Goal: Task Accomplishment & Management: Use online tool/utility

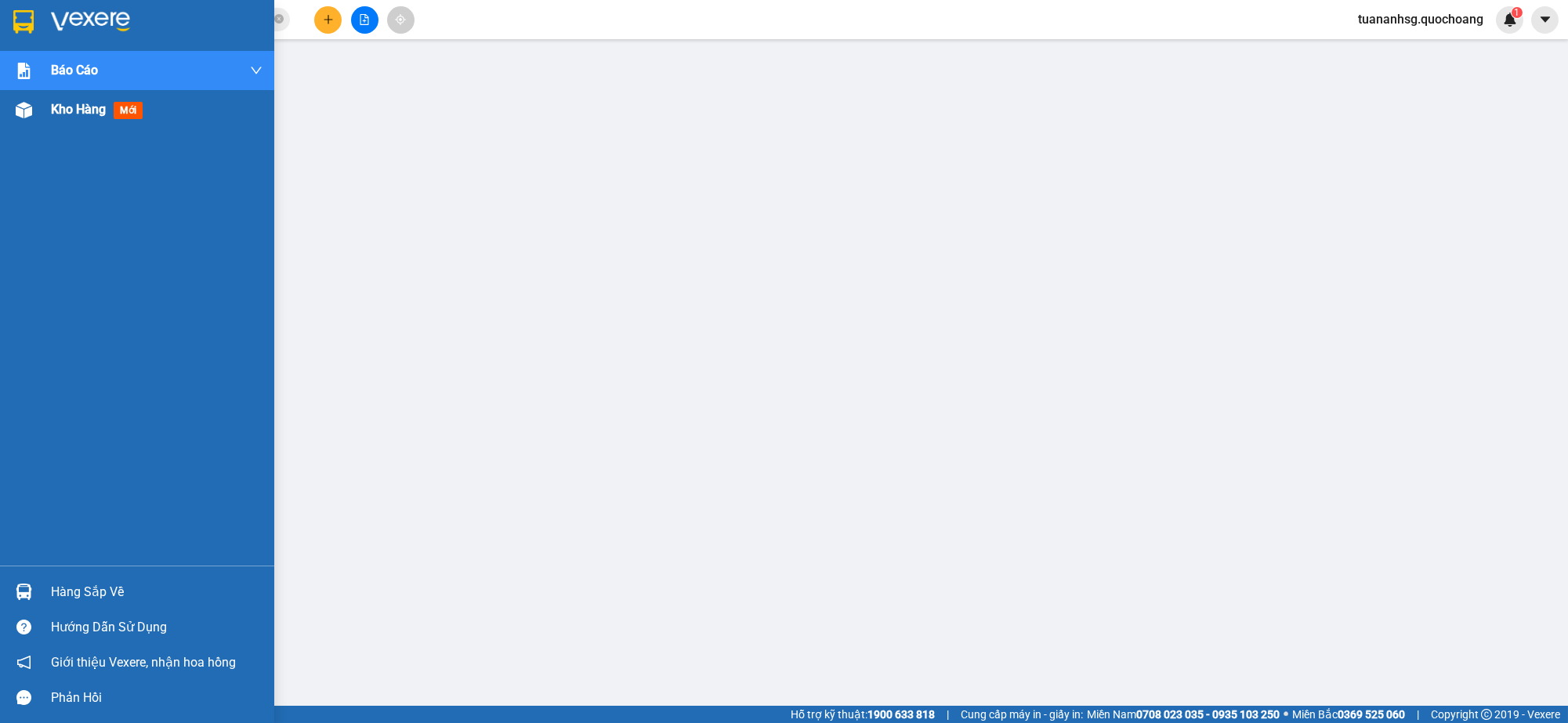
click at [45, 115] on div "Kho hàng mới" at bounding box center [137, 109] width 274 height 39
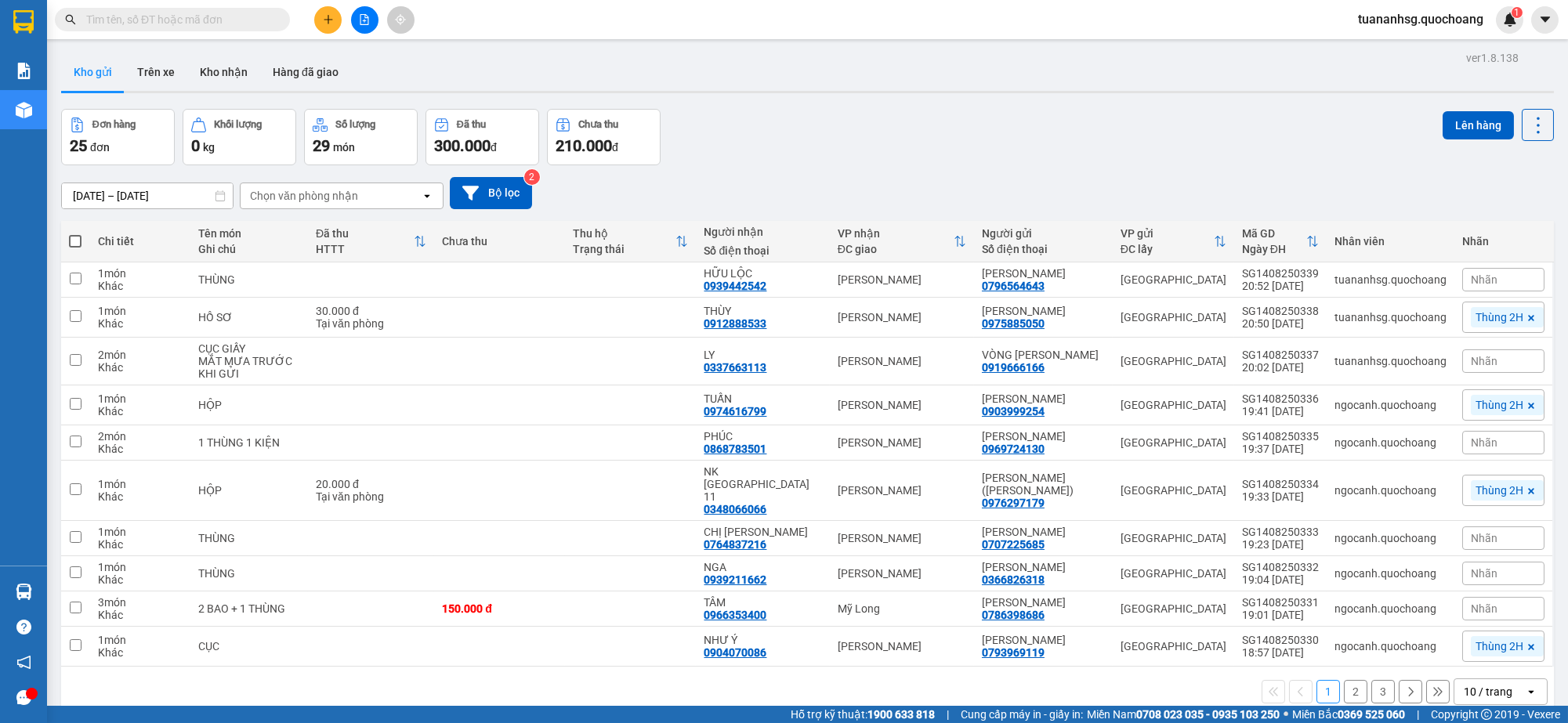
click at [1479, 684] on div "10 / trang" at bounding box center [1487, 691] width 48 height 16
click at [1458, 649] on span "100 / trang" at bounding box center [1478, 646] width 56 height 16
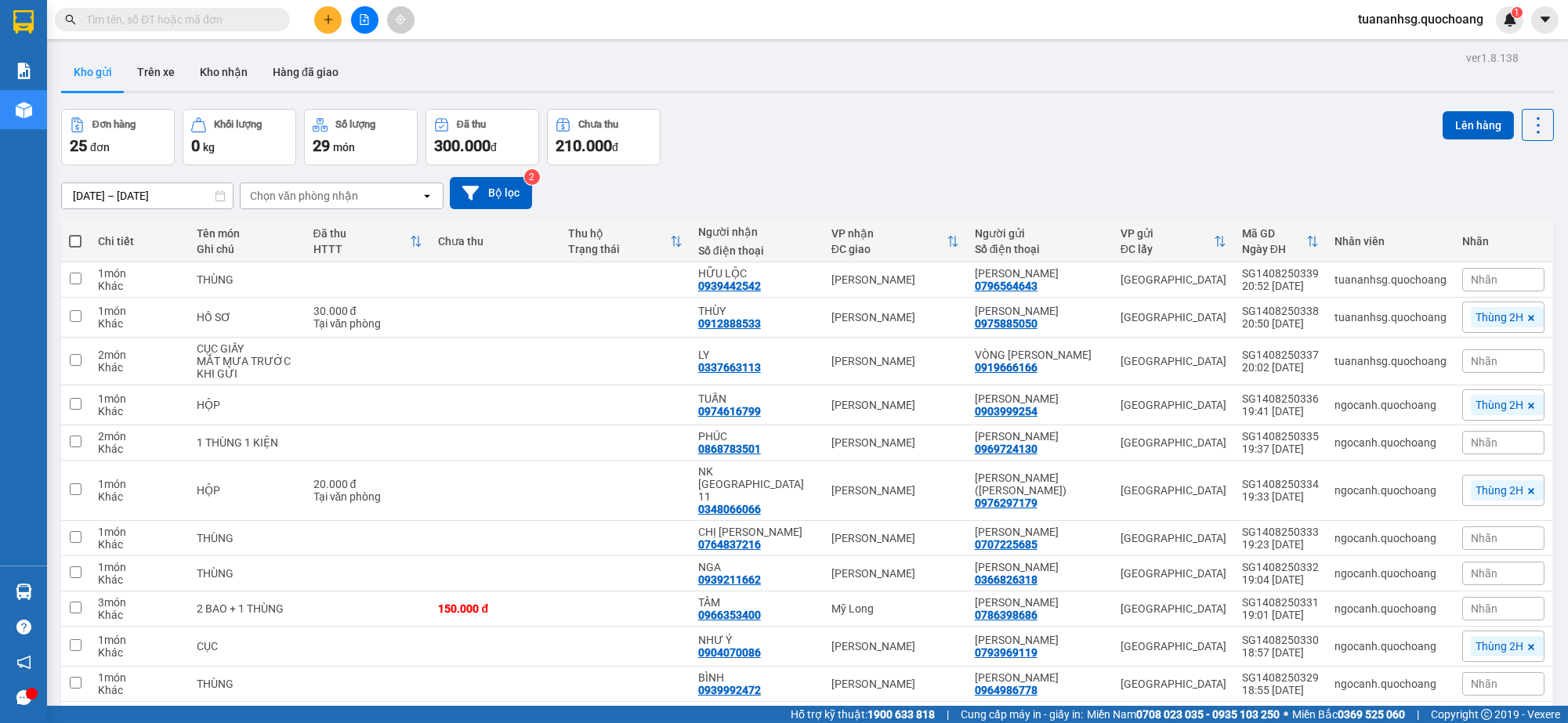
click at [77, 240] on span at bounding box center [75, 241] width 13 height 13
click at [75, 233] on input "checkbox" at bounding box center [75, 233] width 0 height 0
checkbox input "true"
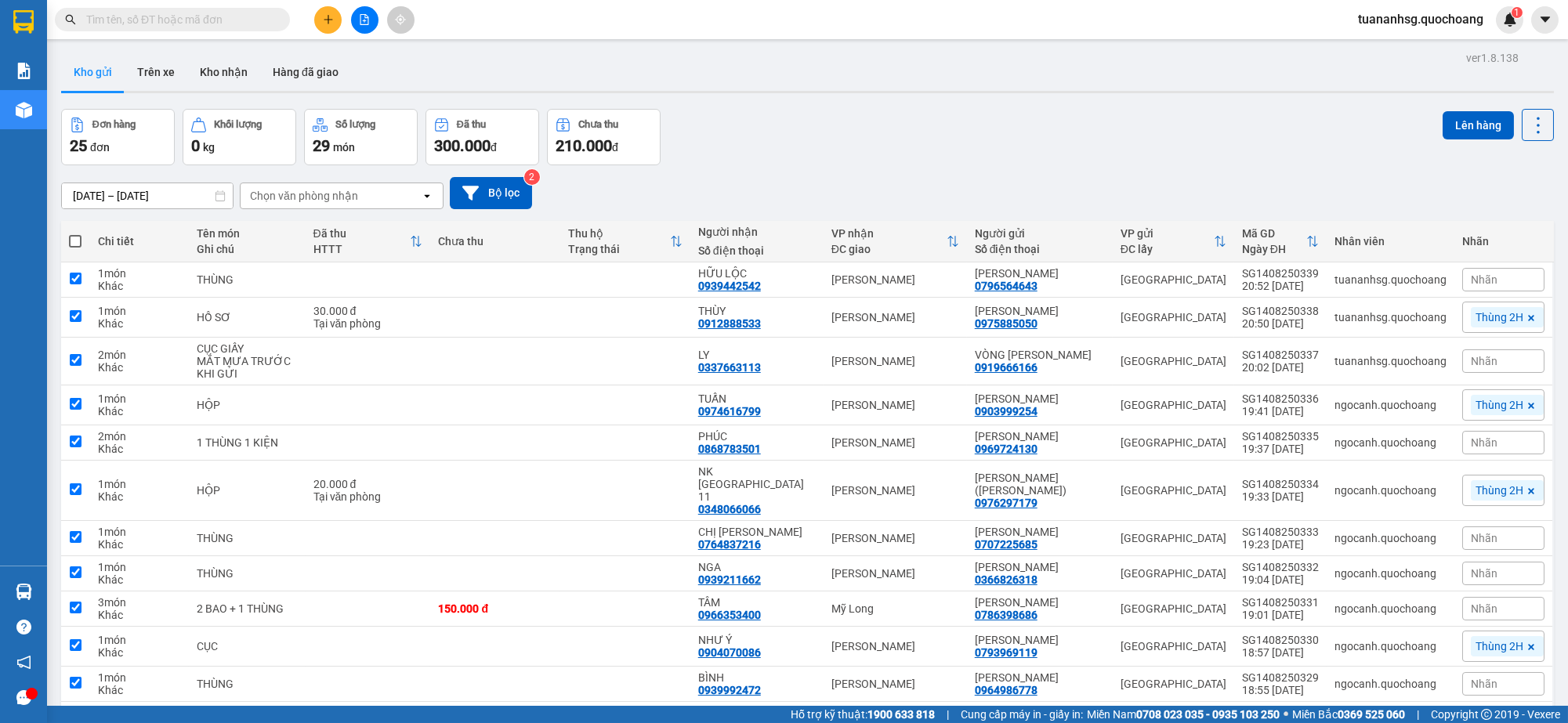
checkbox input "true"
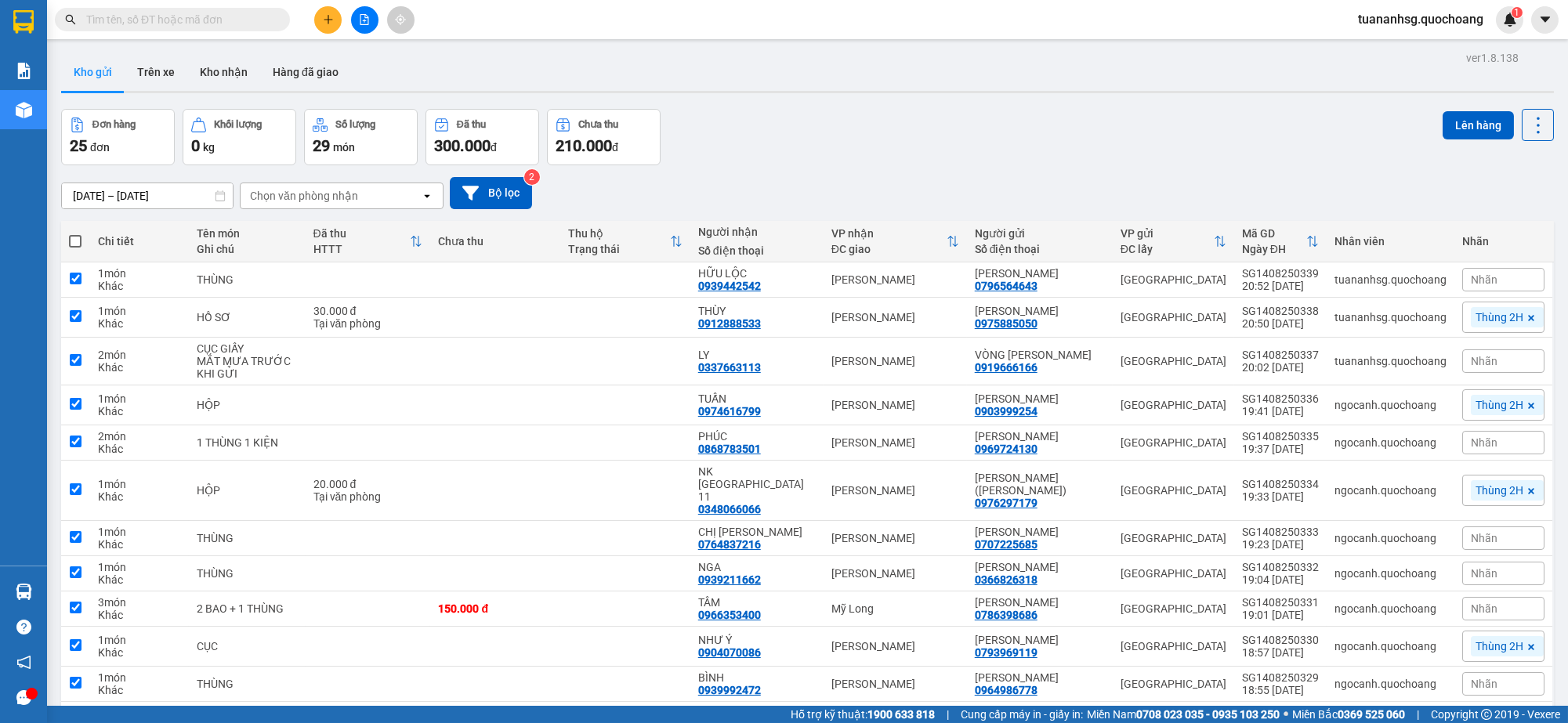
checkbox input "true"
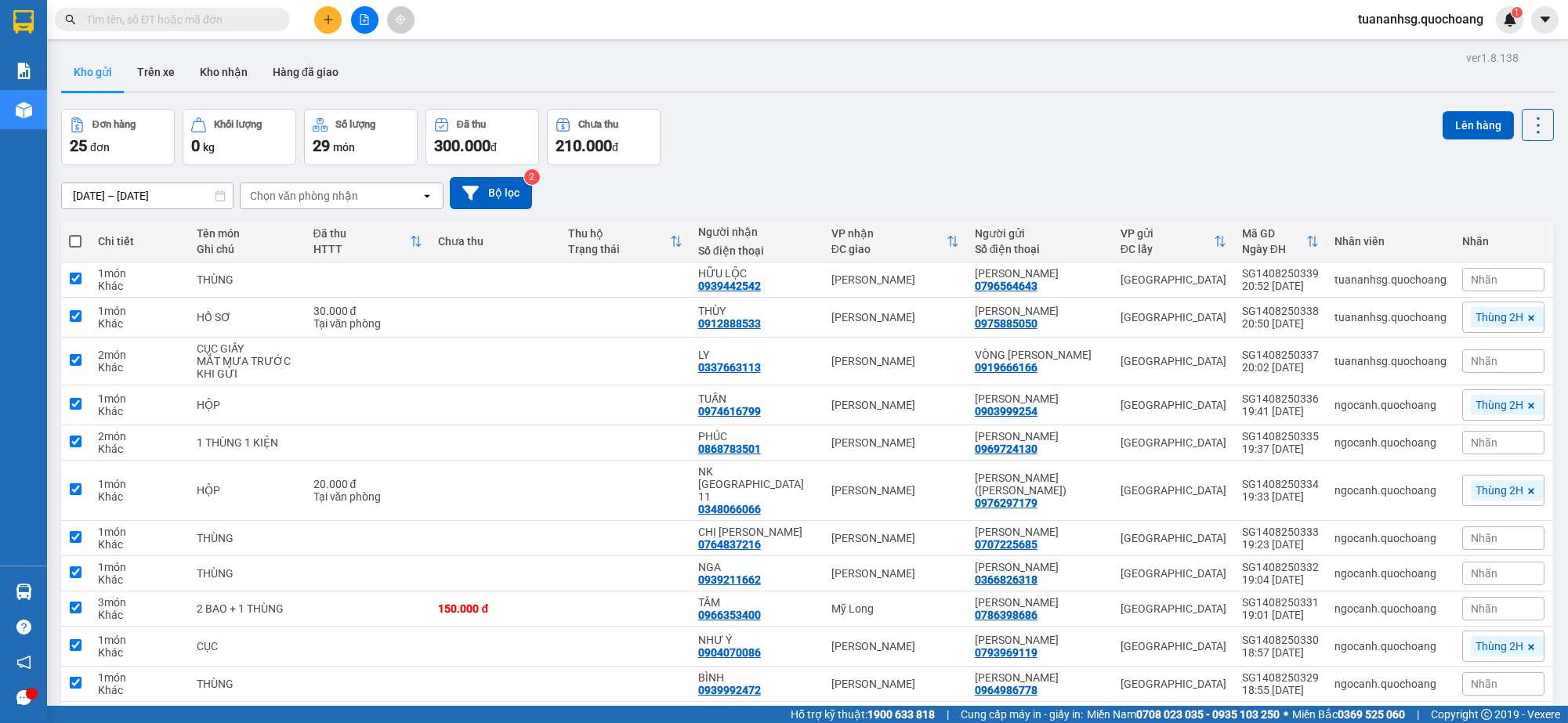
checkbox input "true"
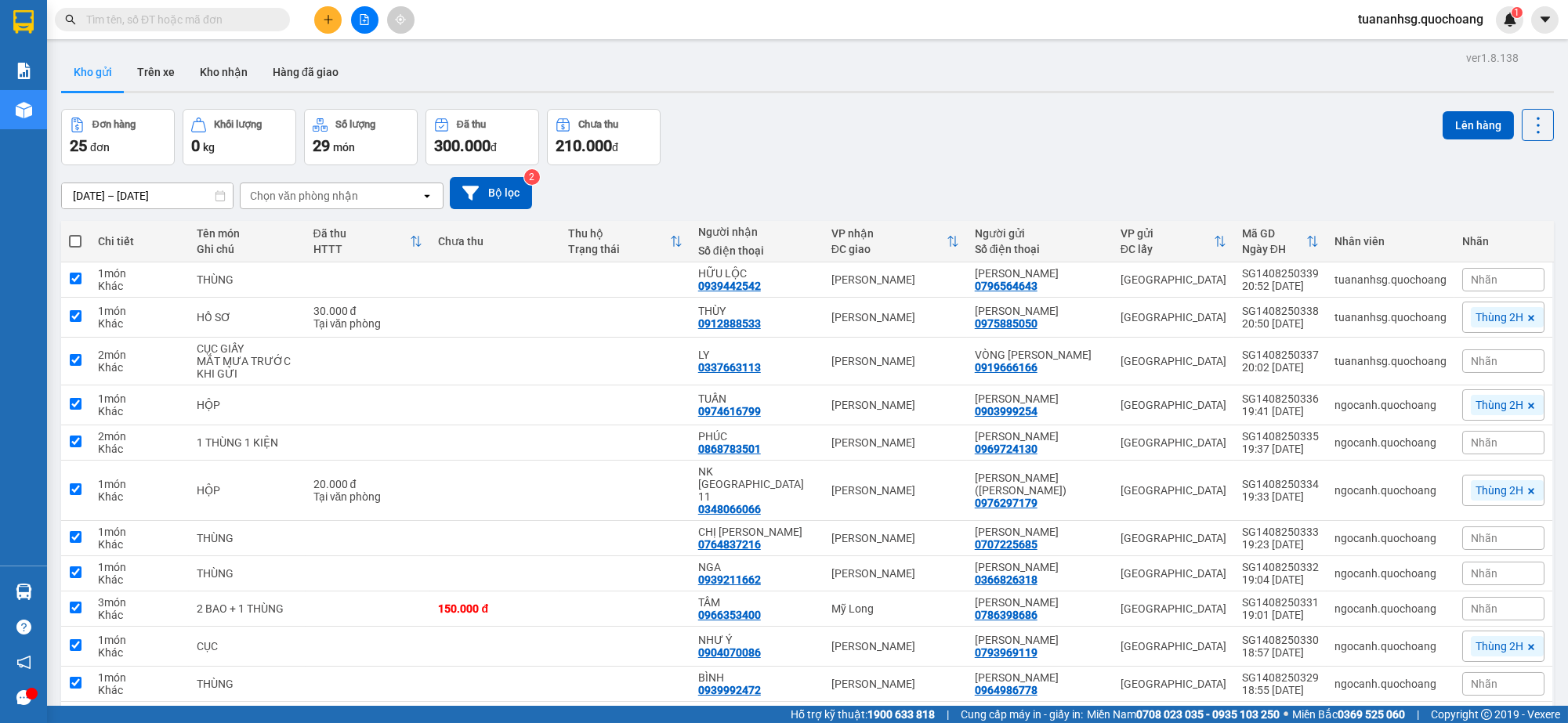
checkbox input "true"
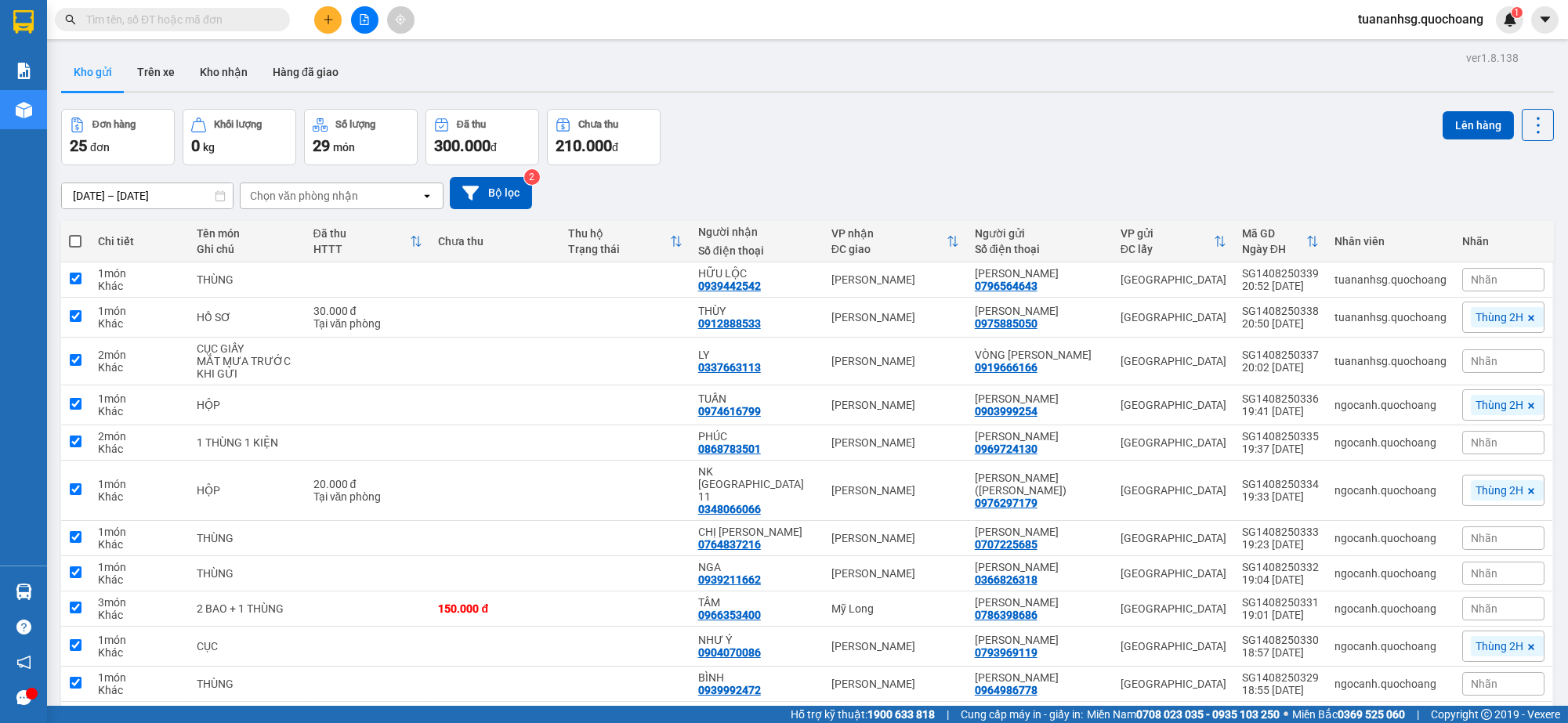
checkbox input "true"
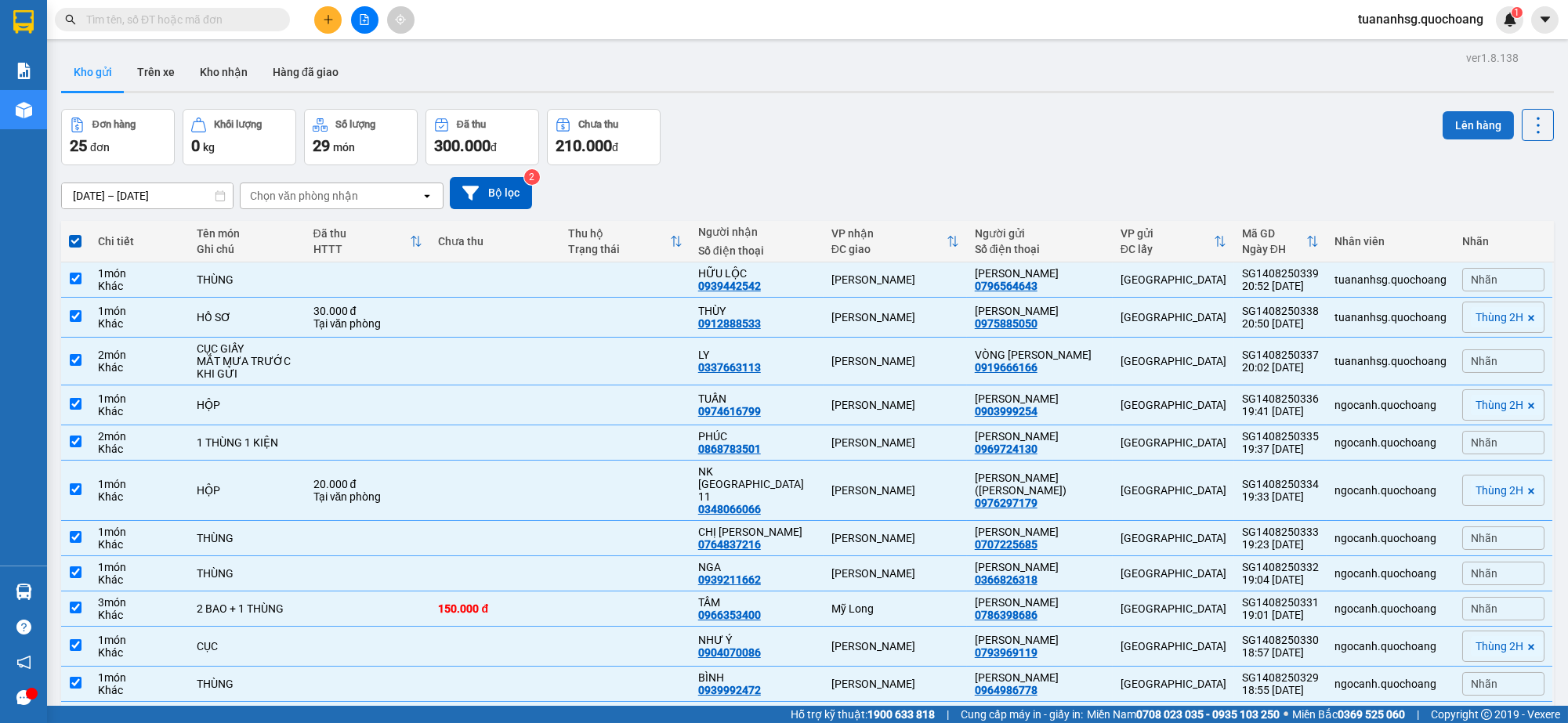
click at [1445, 128] on button "Lên hàng" at bounding box center [1478, 125] width 71 height 29
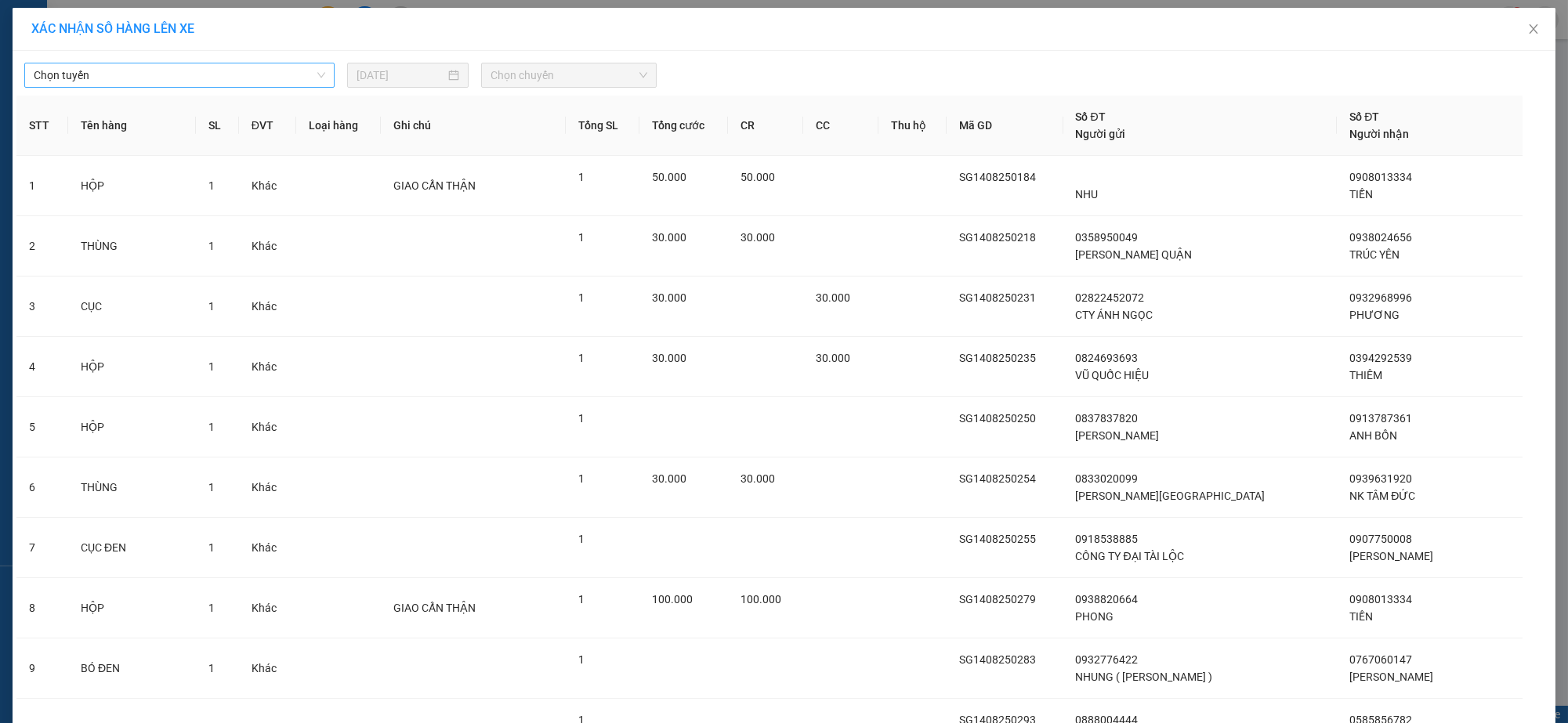
click at [250, 75] on span "Chọn tuyến" at bounding box center [179, 75] width 292 height 24
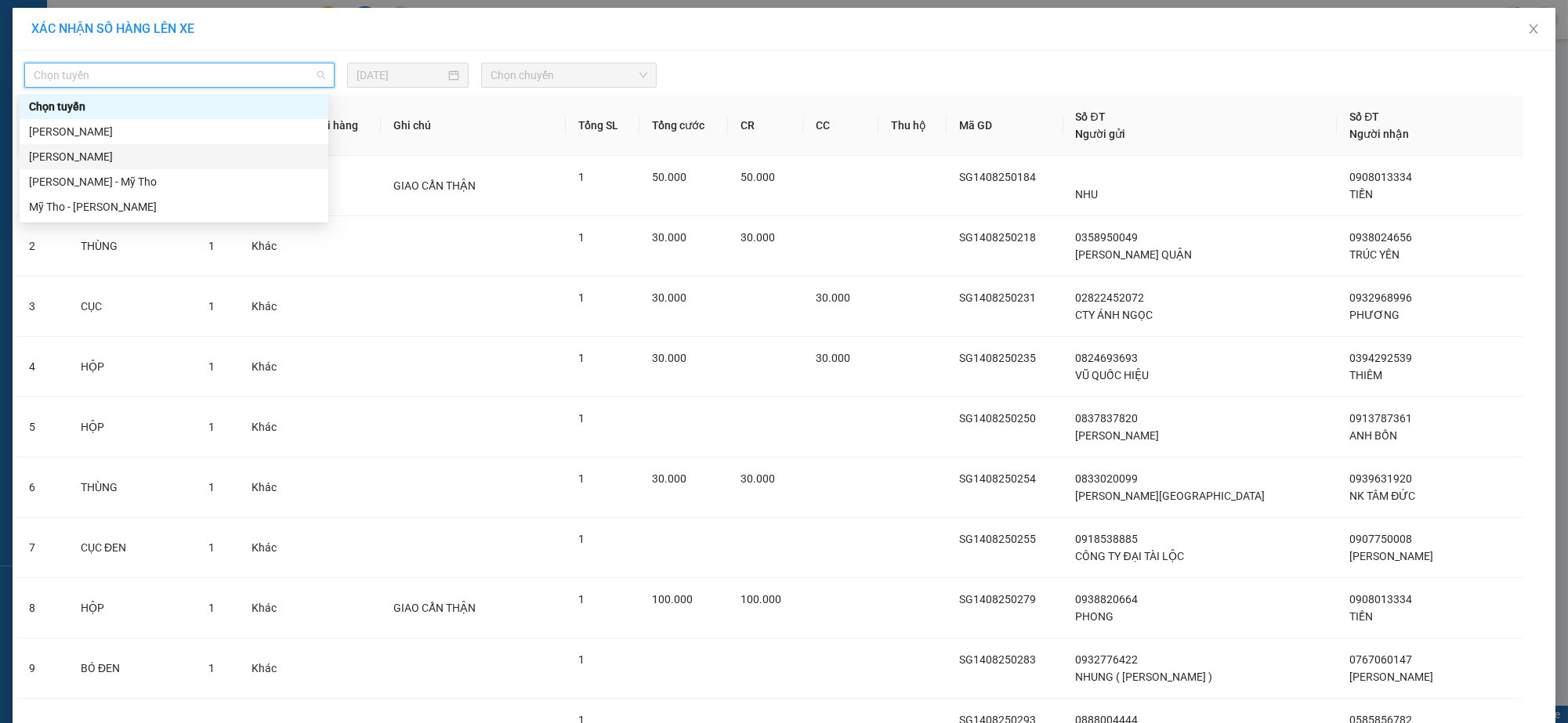
click at [121, 156] on div "[PERSON_NAME]" at bounding box center [173, 157] width 290 height 18
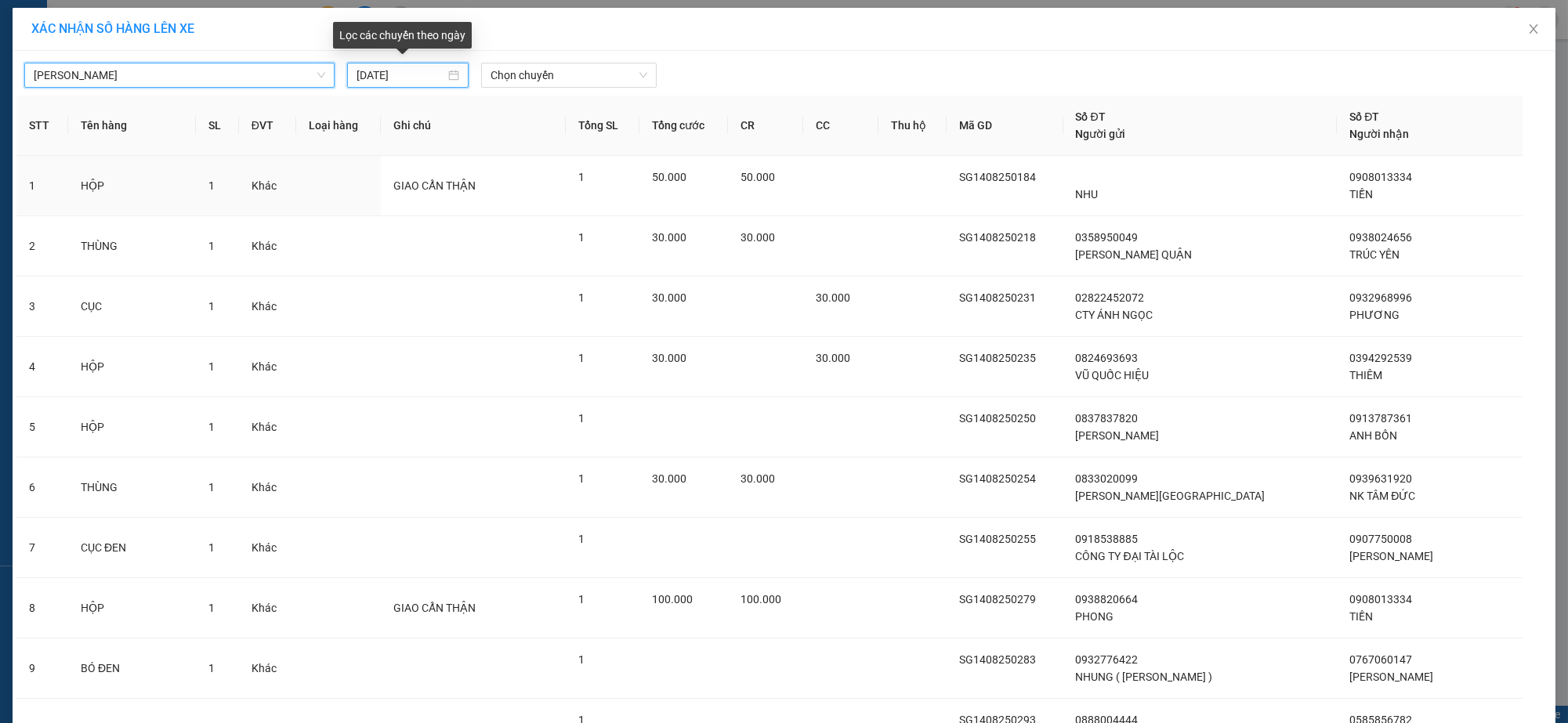
click at [390, 76] on input "[DATE]" at bounding box center [401, 76] width 89 height 18
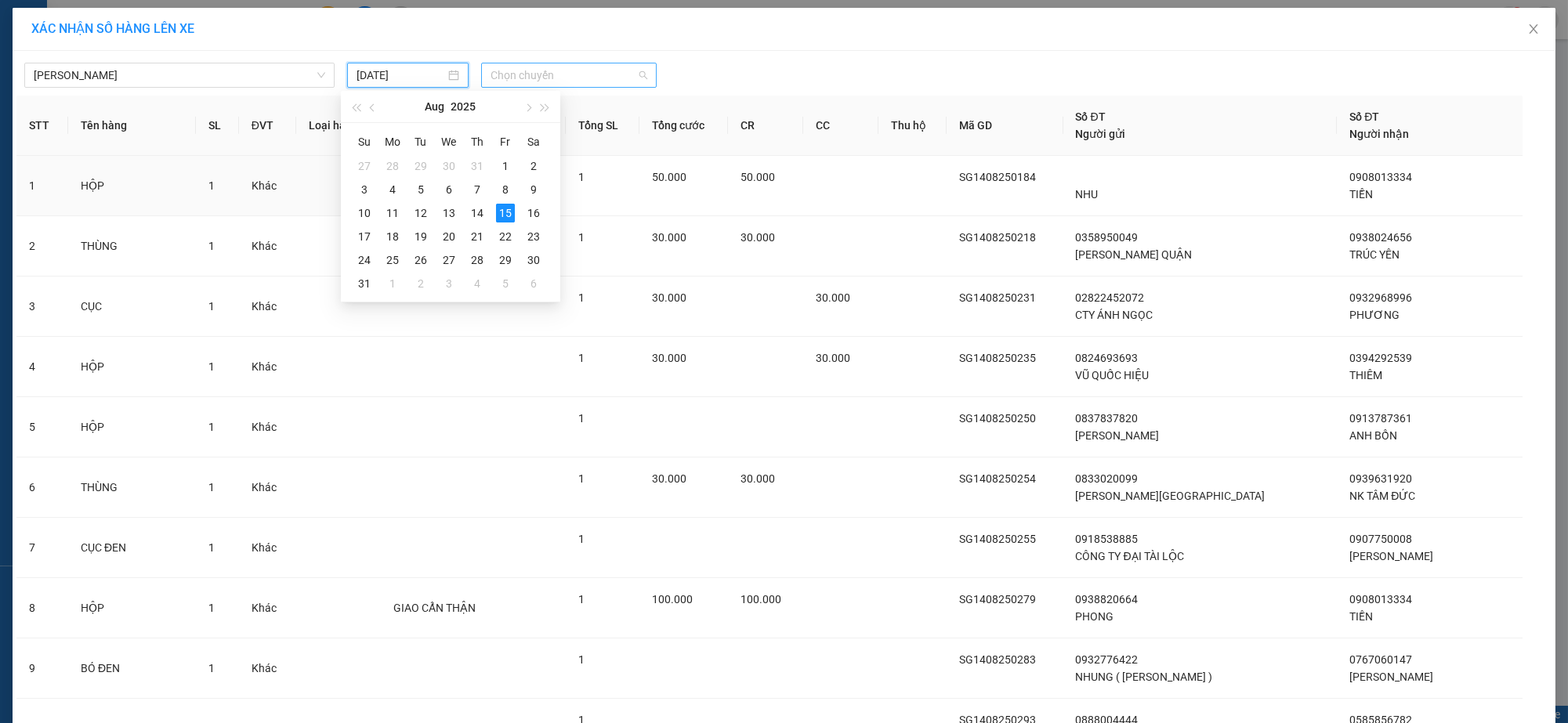
click at [527, 80] on span "Chọn chuyến" at bounding box center [568, 75] width 157 height 24
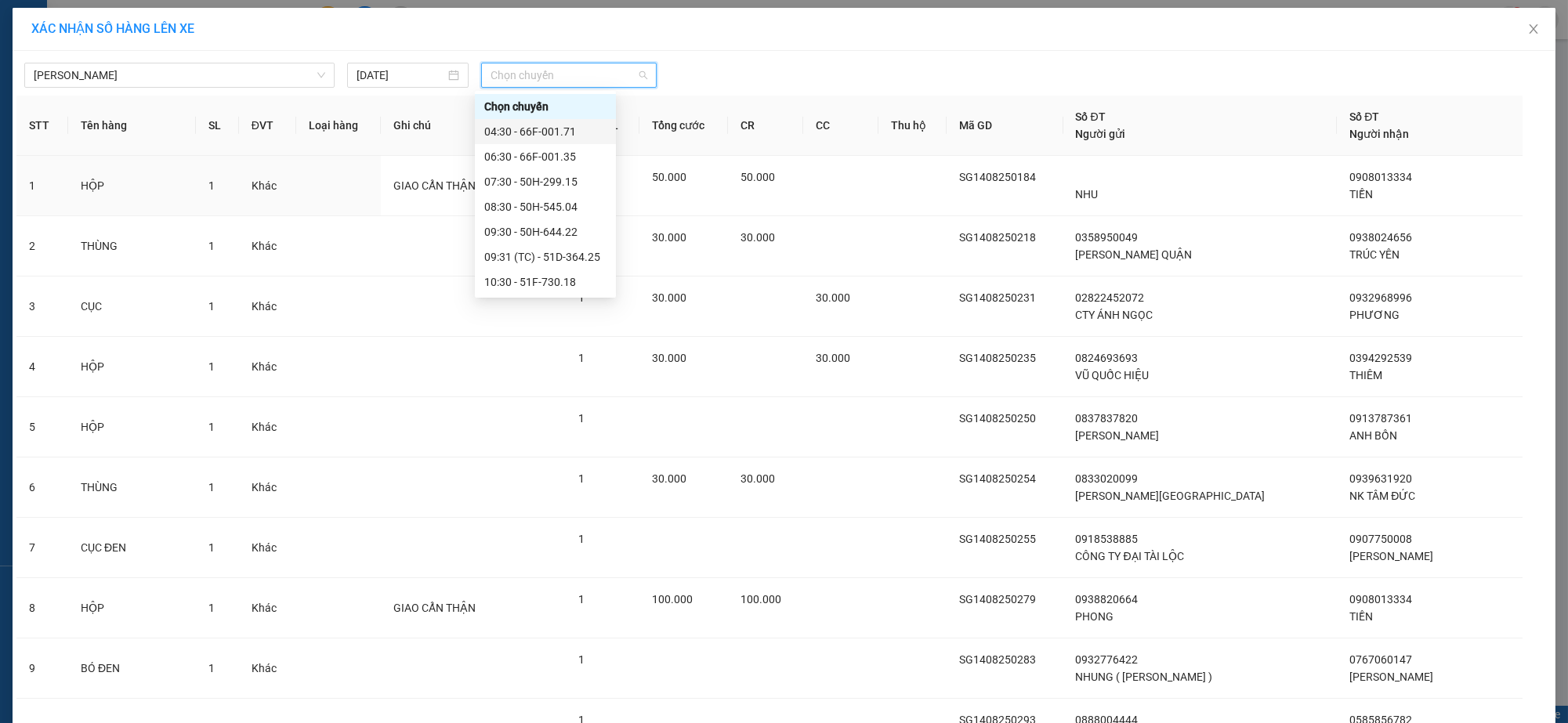
click at [553, 128] on div "04:30 - 66F-001.71" at bounding box center [546, 132] width 122 height 18
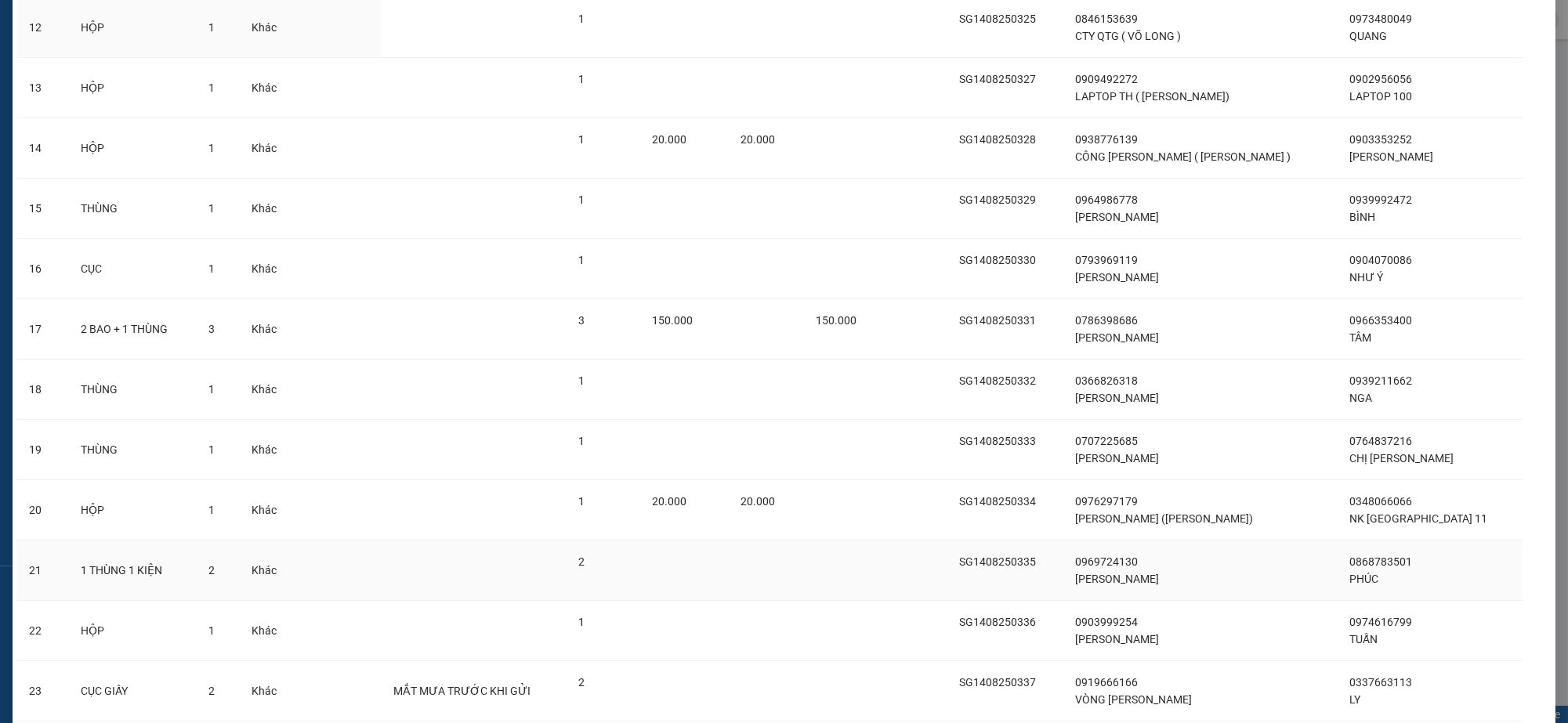
scroll to position [1064, 0]
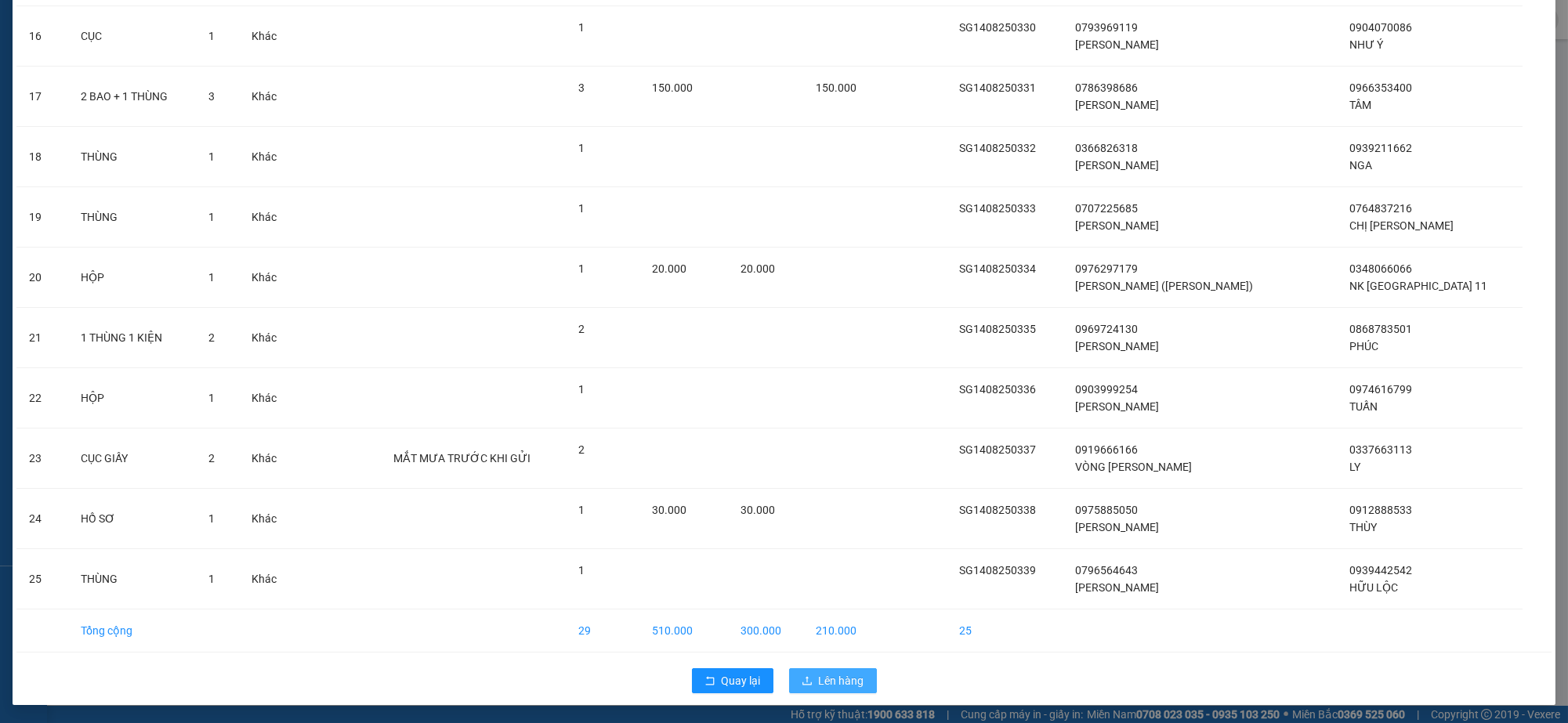
click at [818, 685] on span "Lên hàng" at bounding box center [841, 682] width 45 height 18
